Goal: Task Accomplishment & Management: Use online tool/utility

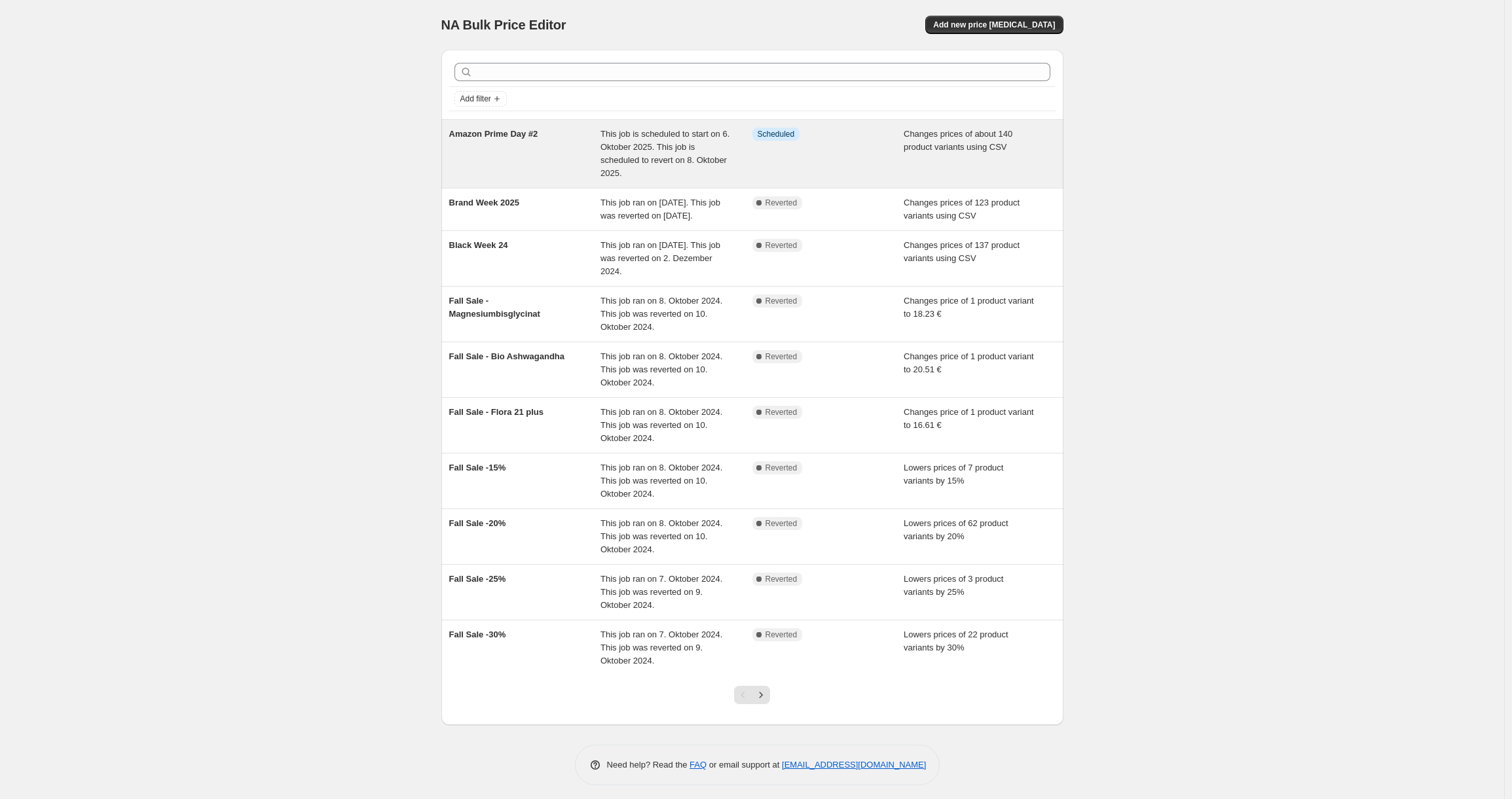
click at [838, 158] on div "Info Scheduled" at bounding box center [828, 154] width 152 height 52
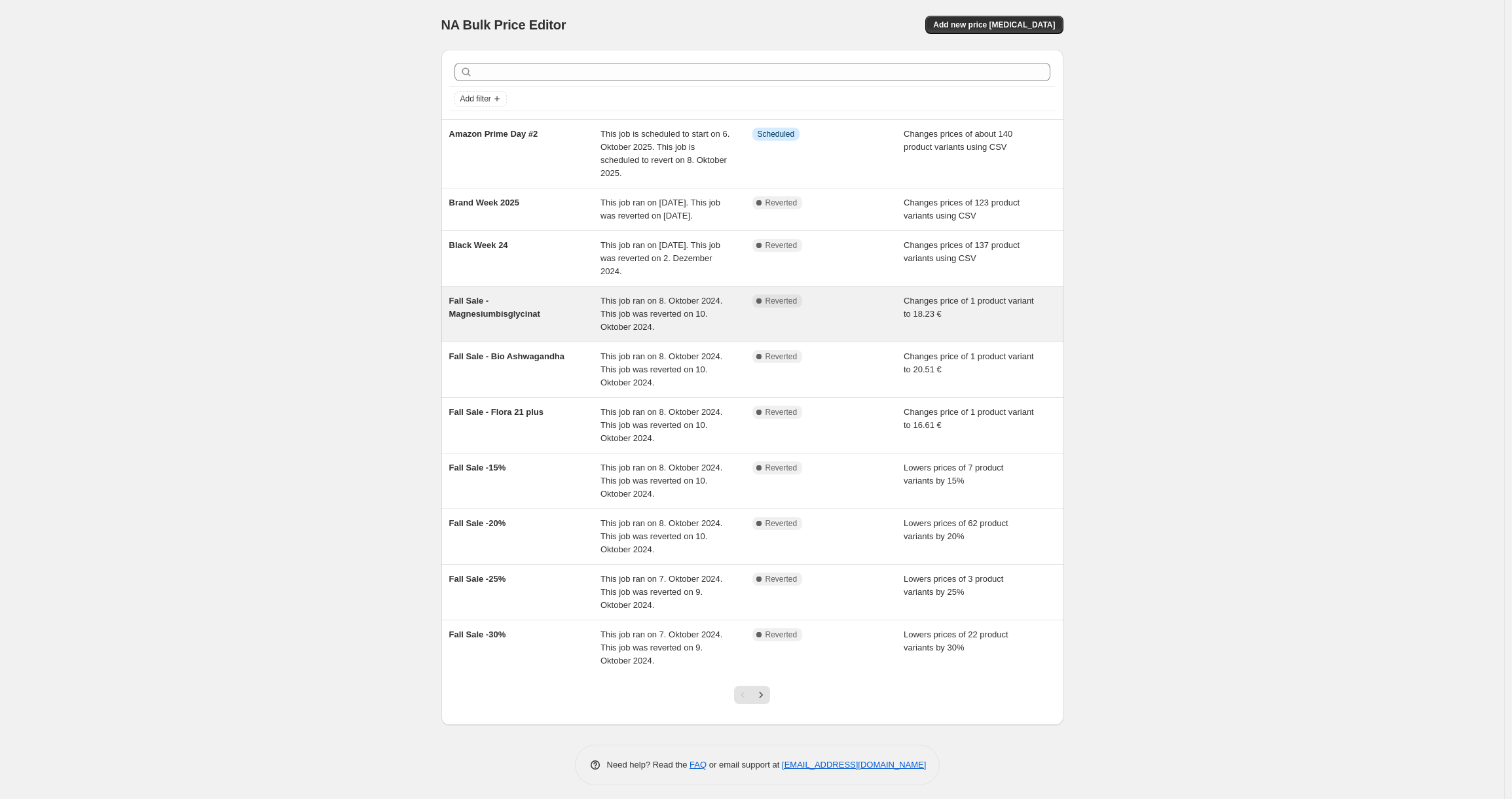
scroll to position [18, 0]
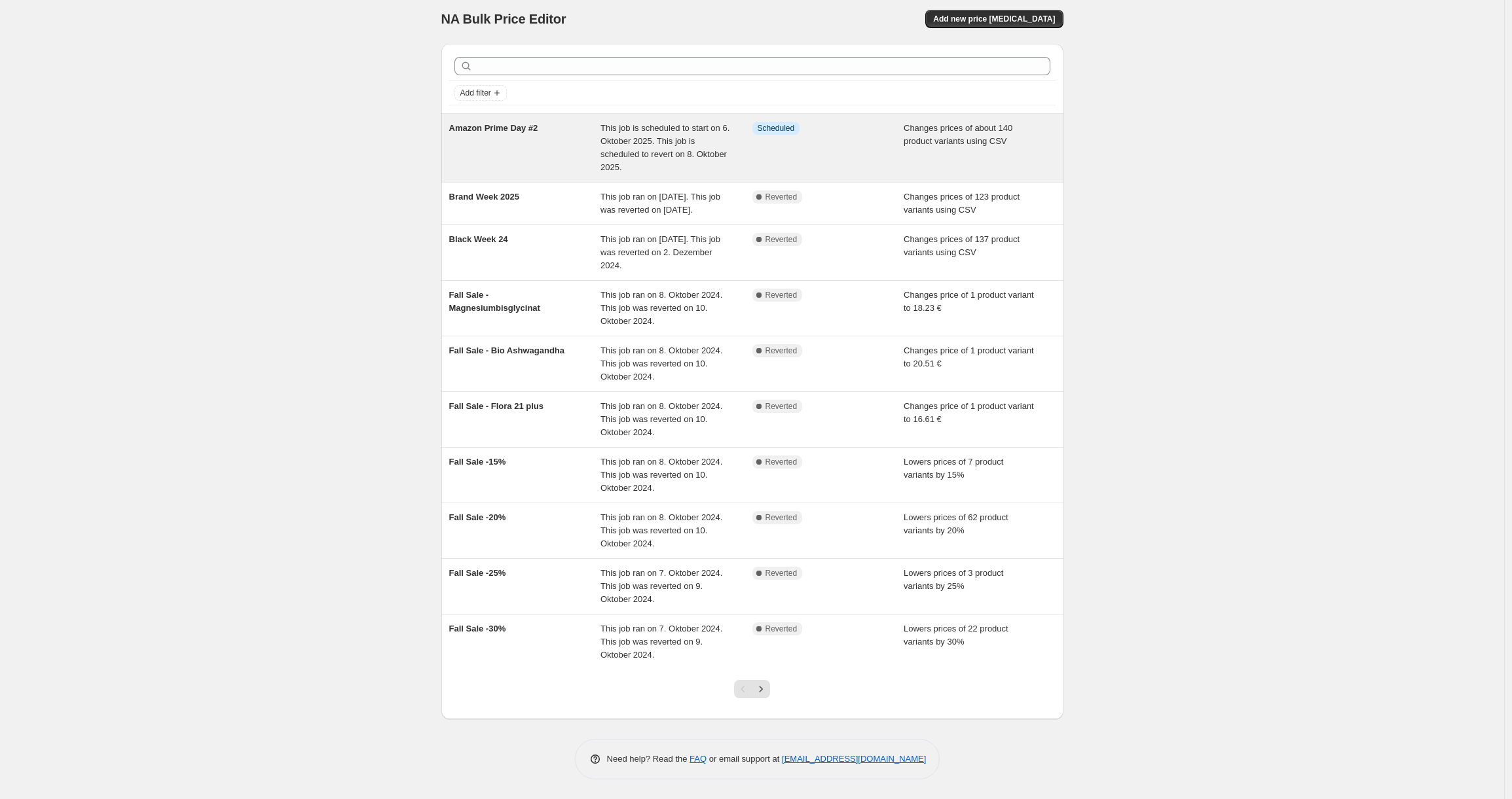
click at [756, 152] on div "Info Scheduled" at bounding box center [828, 148] width 152 height 52
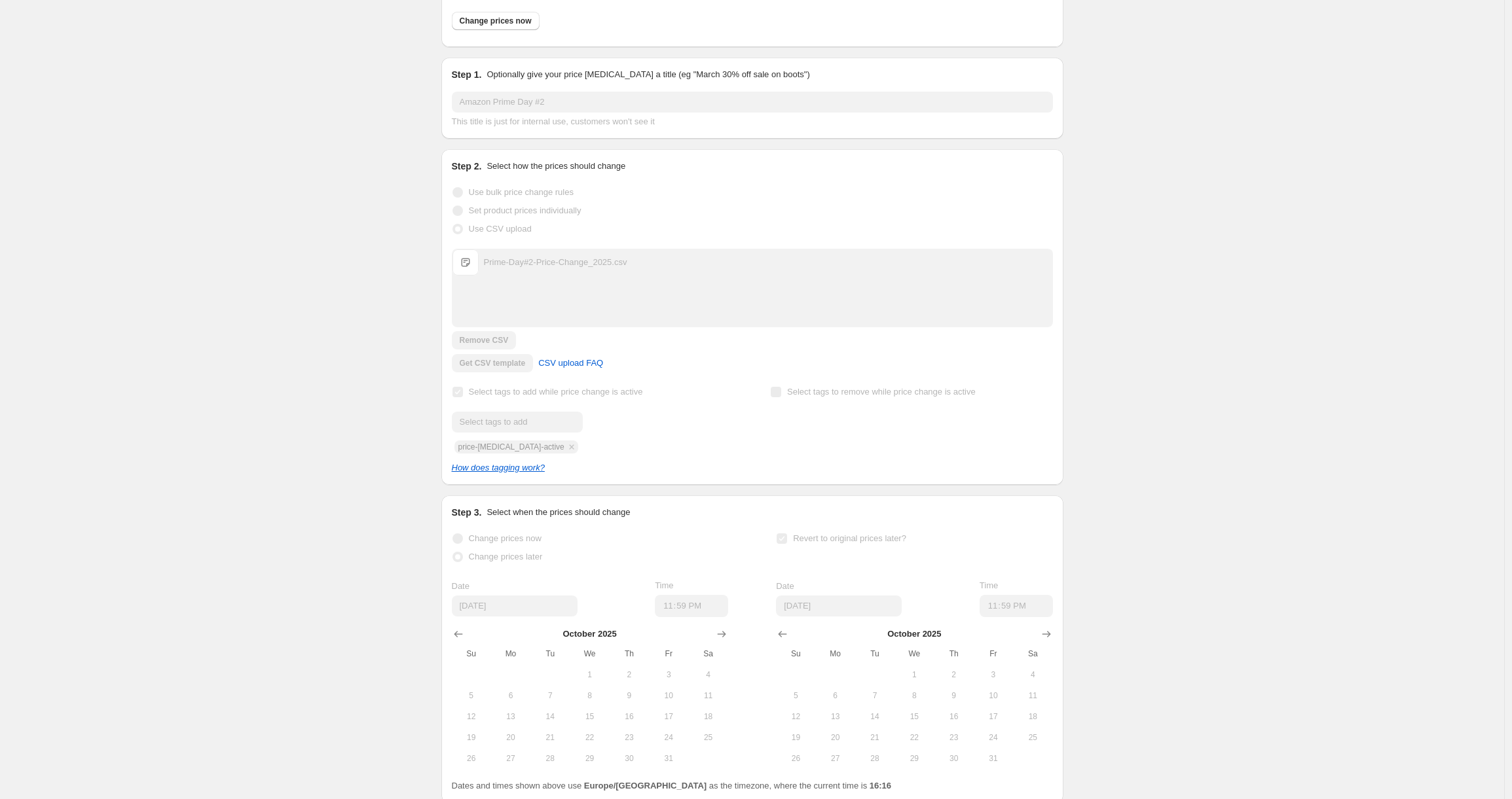
scroll to position [184, 0]
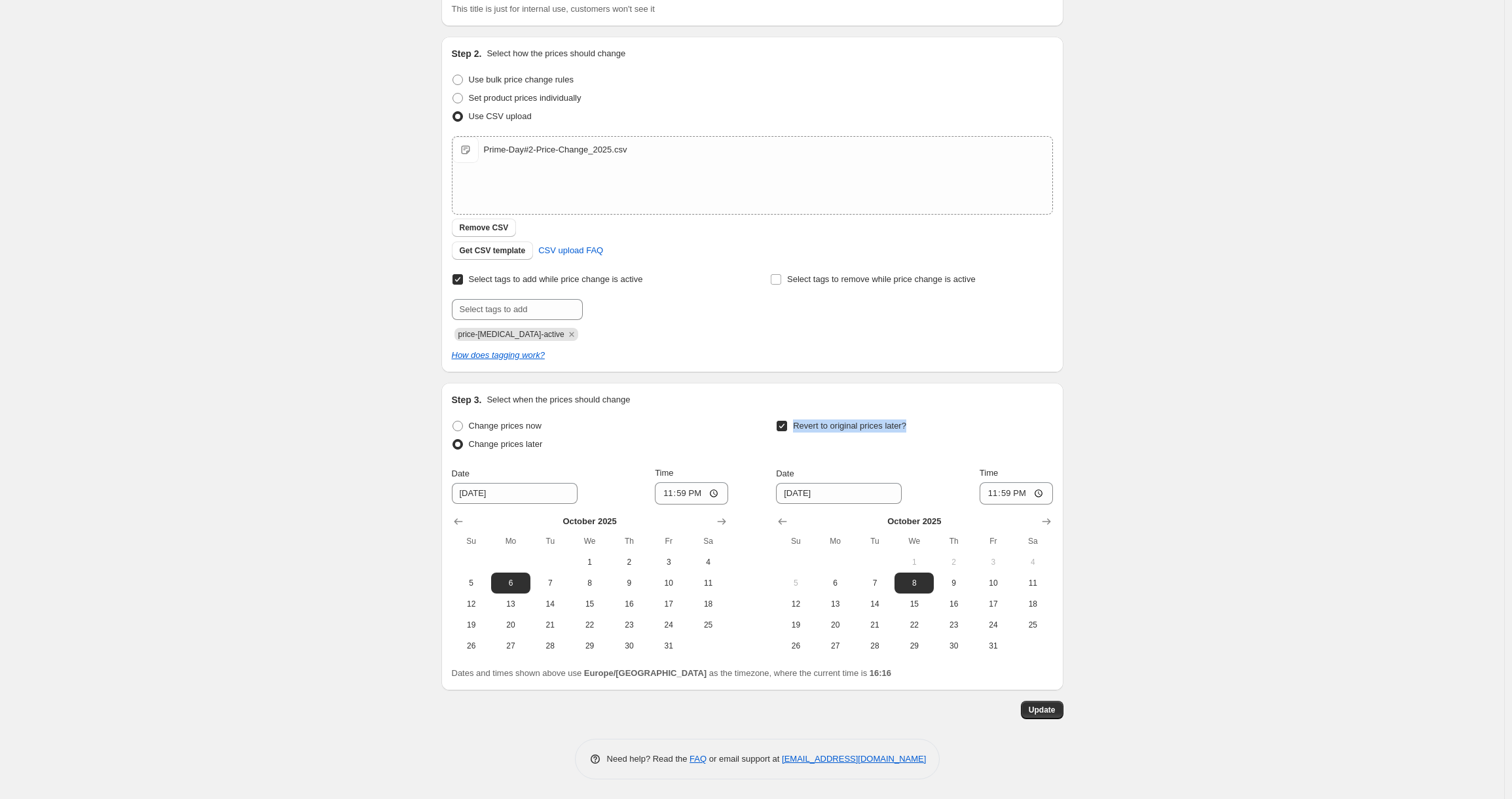
drag, startPoint x: 878, startPoint y: 427, endPoint x: 795, endPoint y: 425, distance: 83.0
click at [795, 425] on div "Revert to original prices later?" at bounding box center [913, 436] width 276 height 39
click at [1233, 383] on div "Amazon Prime Day #2. This page is ready Amazon Prime Day #2 Info Scheduled Copy…" at bounding box center [752, 307] width 1504 height 983
